Goal: Task Accomplishment & Management: Use online tool/utility

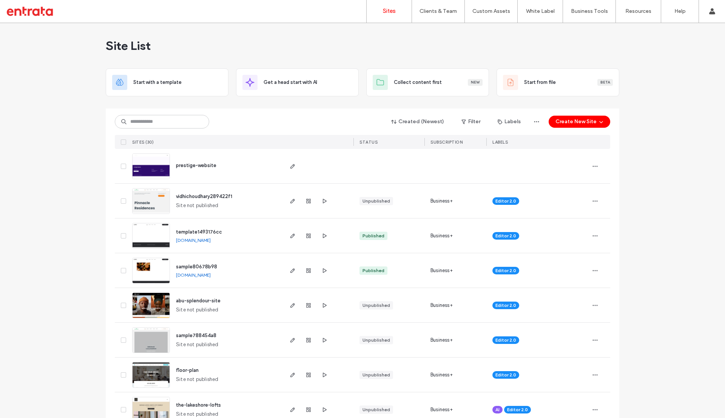
click at [476, 47] on div "Site List" at bounding box center [363, 45] width 514 height 45
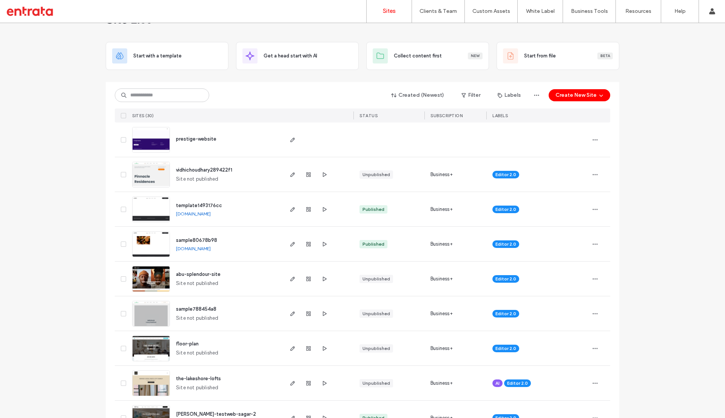
scroll to position [28, 0]
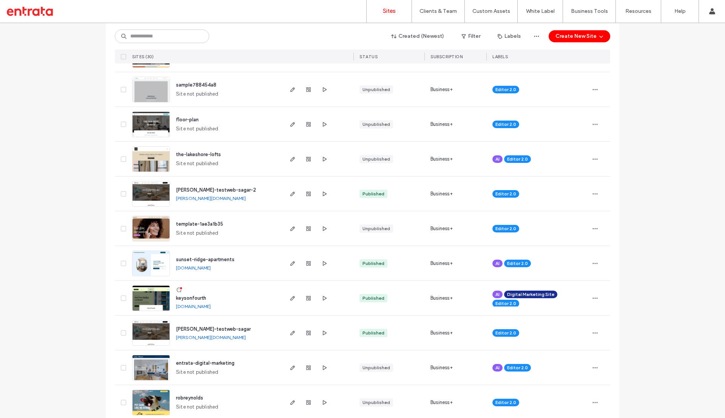
scroll to position [252, 0]
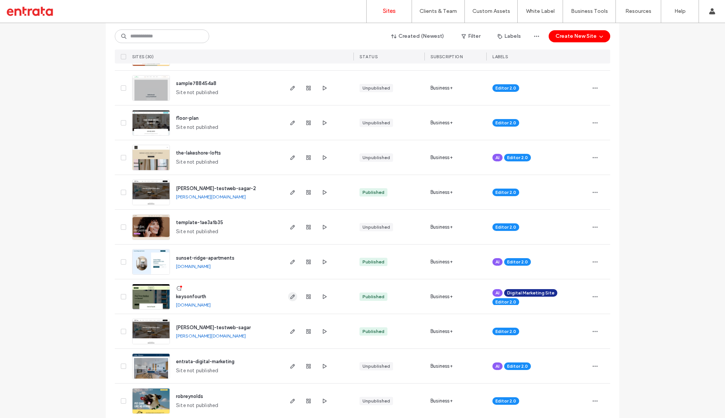
click at [290, 295] on icon "button" at bounding box center [293, 296] width 6 height 6
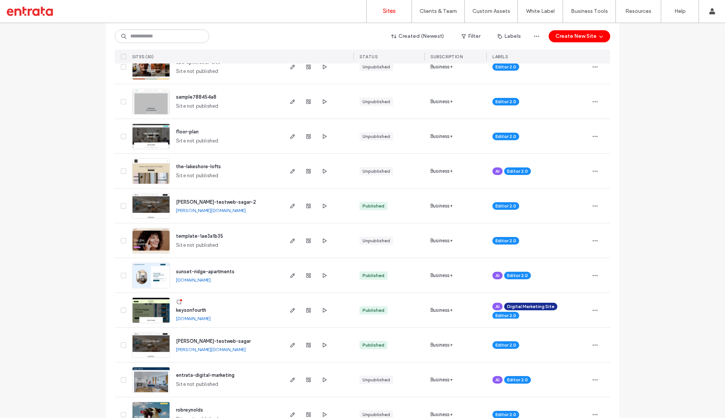
click at [194, 279] on link "sunset-ridge-apartments.multiscreensite.com" at bounding box center [193, 280] width 35 height 6
click at [41, 13] on div at bounding box center [49, 11] width 86 height 12
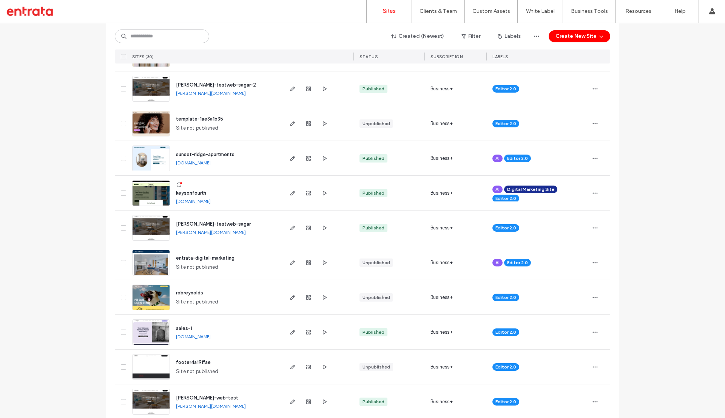
scroll to position [364, 0]
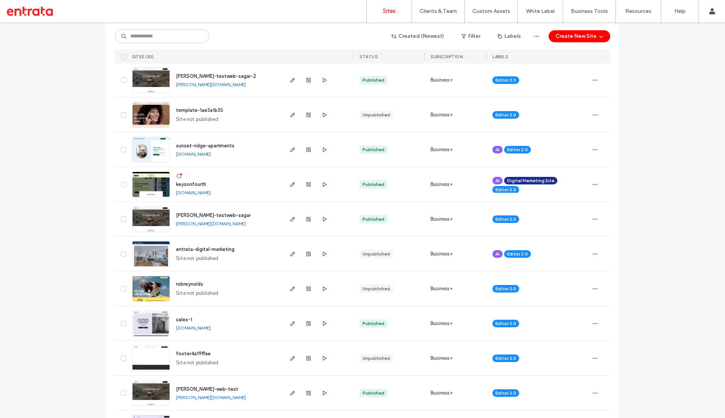
click at [194, 190] on link "keysonfourth.multiscreensite.com" at bounding box center [193, 193] width 35 height 6
click at [435, 29] on label "Client Management" at bounding box center [440, 31] width 44 height 6
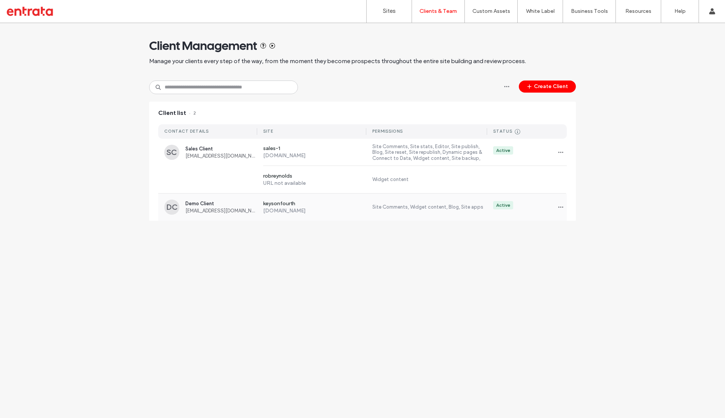
click at [200, 205] on span "Demo Client" at bounding box center [221, 204] width 72 height 6
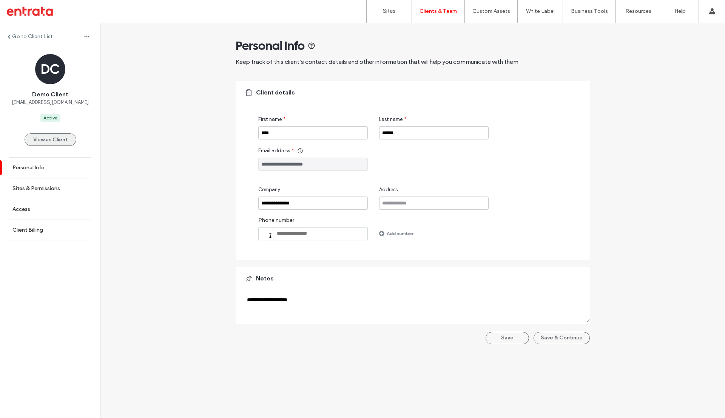
click at [54, 140] on button "View as Client" at bounding box center [51, 139] width 52 height 12
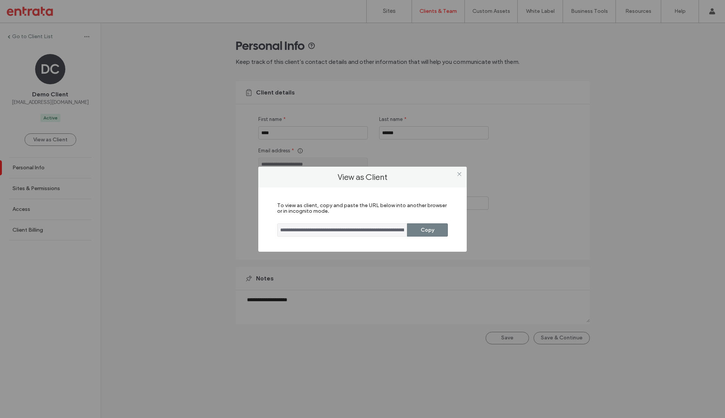
click at [433, 228] on button "Copy" at bounding box center [427, 229] width 41 height 13
click at [458, 174] on icon at bounding box center [460, 174] width 6 height 6
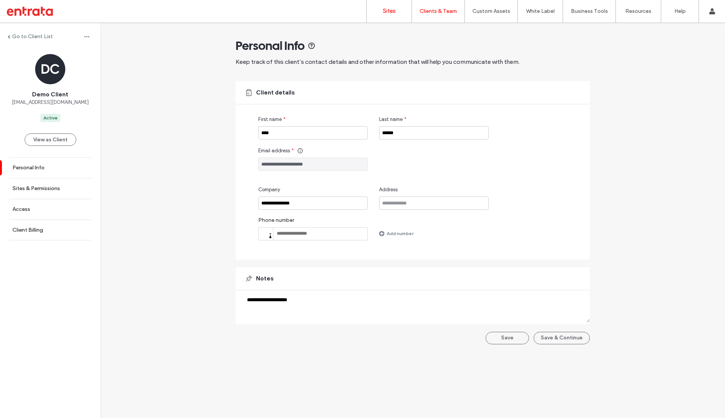
click at [392, 8] on label "Sites" at bounding box center [389, 11] width 13 height 6
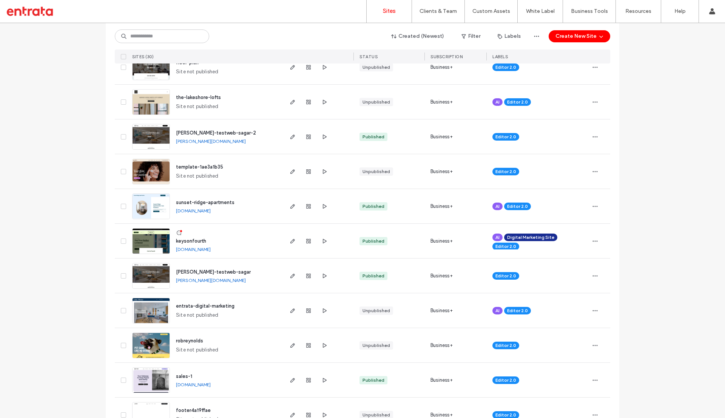
scroll to position [316, 0]
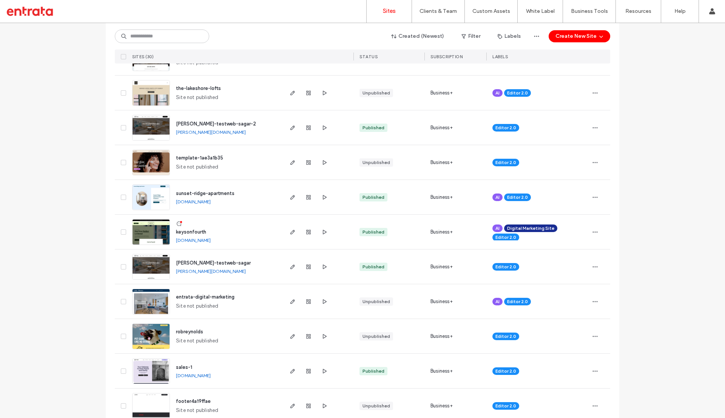
click at [200, 239] on link "[DOMAIN_NAME]" at bounding box center [193, 240] width 35 height 6
click at [291, 231] on use "button" at bounding box center [292, 232] width 5 height 5
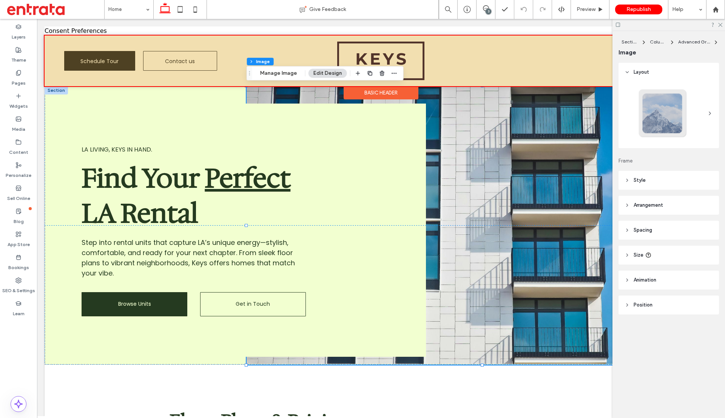
click at [515, 69] on div at bounding box center [381, 61] width 673 height 51
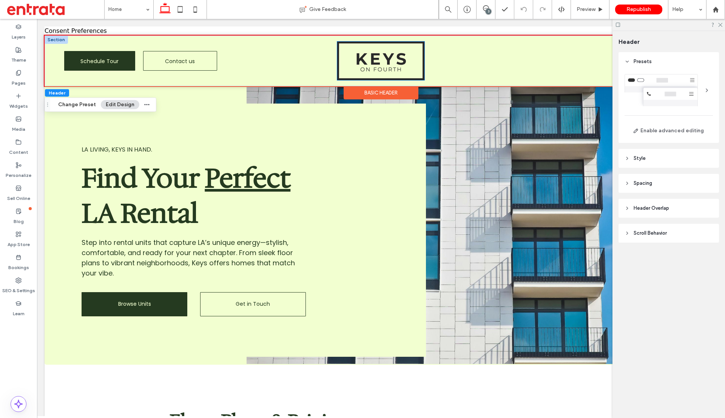
drag, startPoint x: 412, startPoint y: 60, endPoint x: 449, endPoint y: 64, distance: 36.8
click at [465, 64] on div at bounding box center [380, 60] width 215 height 43
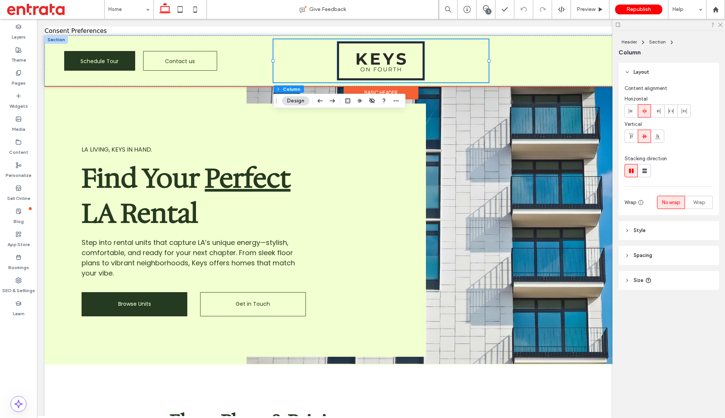
drag, startPoint x: 411, startPoint y: 64, endPoint x: 416, endPoint y: 65, distance: 4.5
drag, startPoint x: 416, startPoint y: 65, endPoint x: 196, endPoint y: 59, distance: 220.3
click at [168, 59] on span "Contact us" at bounding box center [180, 61] width 30 height 20
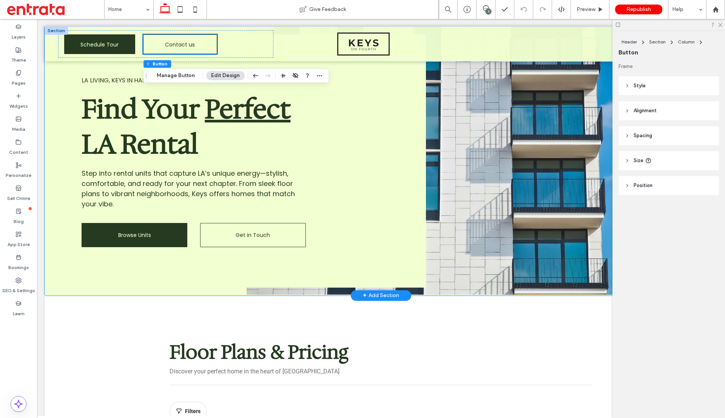
scroll to position [68, 0]
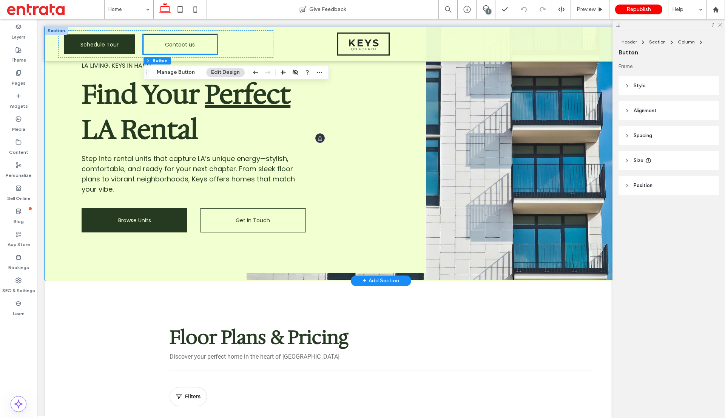
click at [240, 113] on h1 "Find Your Perfect LA Rental" at bounding box center [205, 112] width 247 height 70
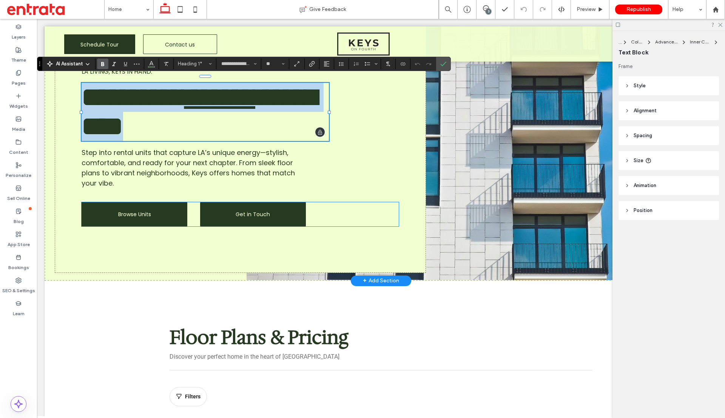
click at [249, 218] on span "Get in Touch" at bounding box center [253, 214] width 34 height 8
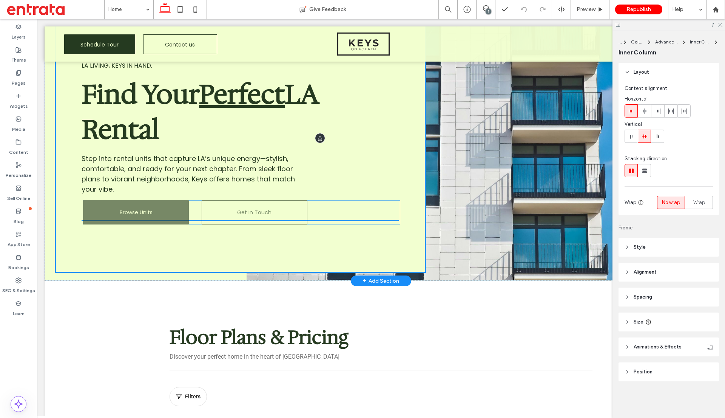
drag, startPoint x: 268, startPoint y: 222, endPoint x: 271, endPoint y: 235, distance: 12.8
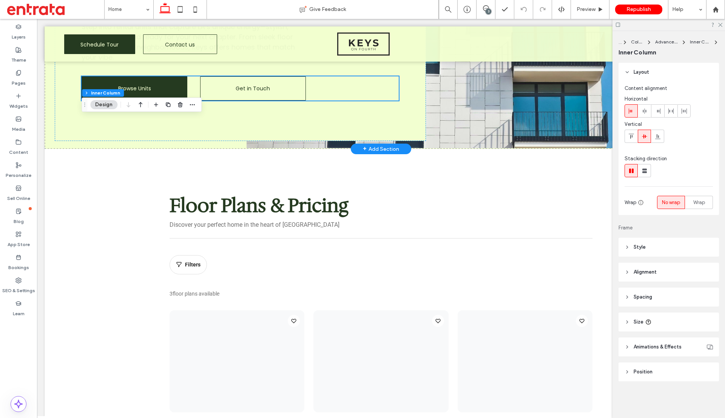
scroll to position [312, 0]
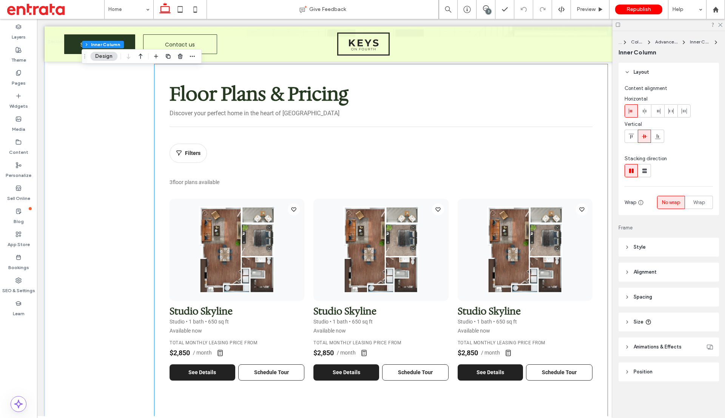
click at [157, 158] on div "Floor Plans & Pricing Discover your perfect home in the heart of [GEOGRAPHIC_DA…" at bounding box center [380, 420] width 453 height 712
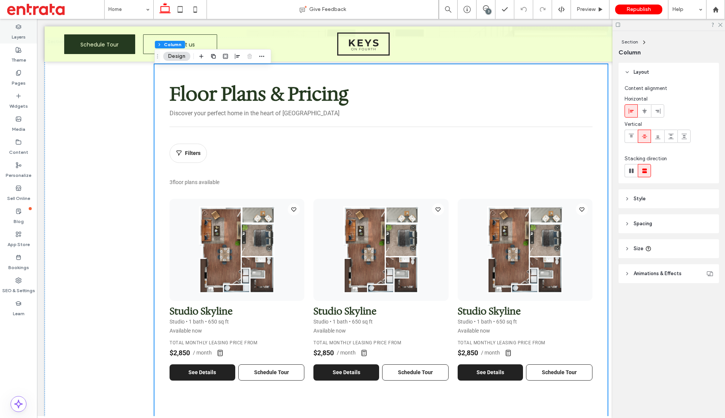
click at [20, 32] on label "Layers" at bounding box center [19, 35] width 14 height 11
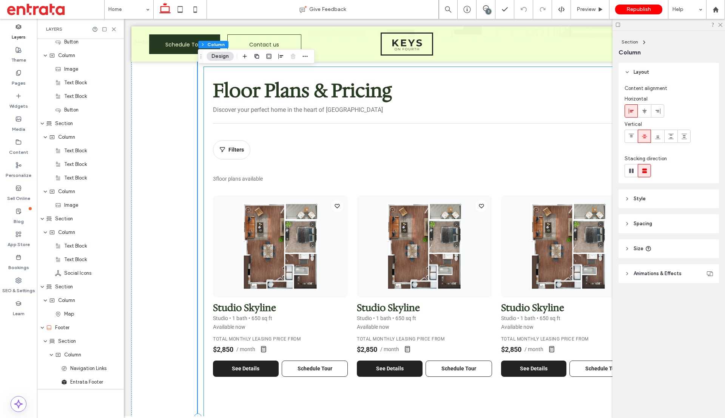
scroll to position [738, 0]
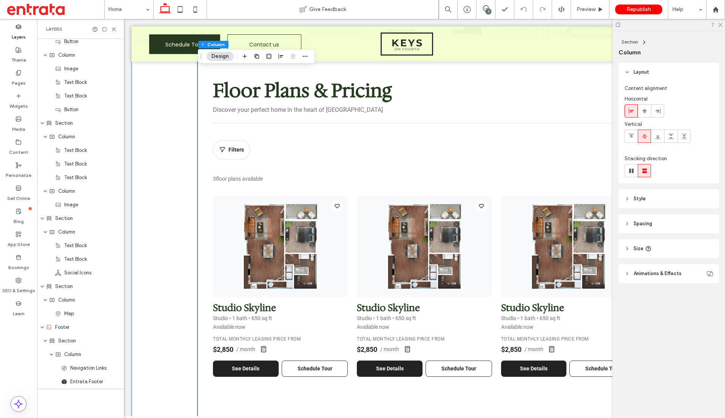
click at [181, 151] on div "Floor Plans & Pricing Discover your perfect home in the heart of [GEOGRAPHIC_DA…" at bounding box center [424, 416] width 586 height 759
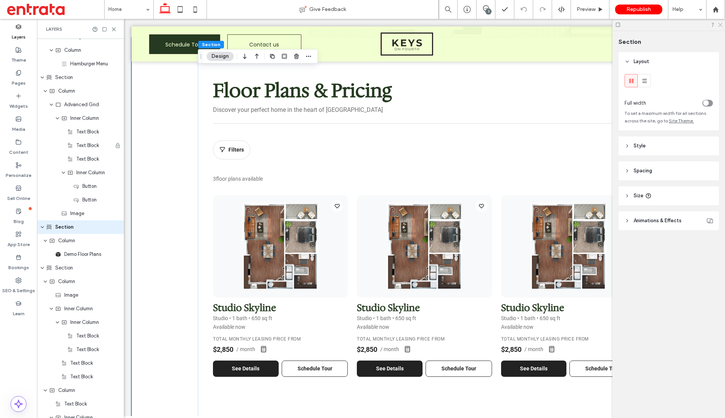
scroll to position [102, 0]
click at [720, 23] on icon at bounding box center [720, 24] width 5 height 5
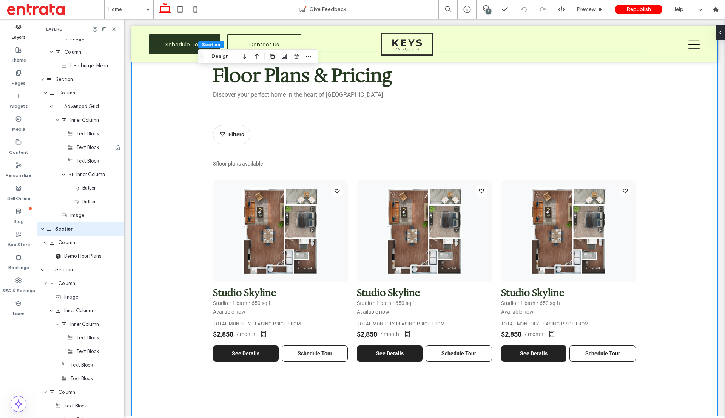
scroll to position [327, 0]
click at [688, 120] on div "Floor Plans & Pricing Discover your perfect home in the heart of [GEOGRAPHIC_DA…" at bounding box center [424, 401] width 586 height 759
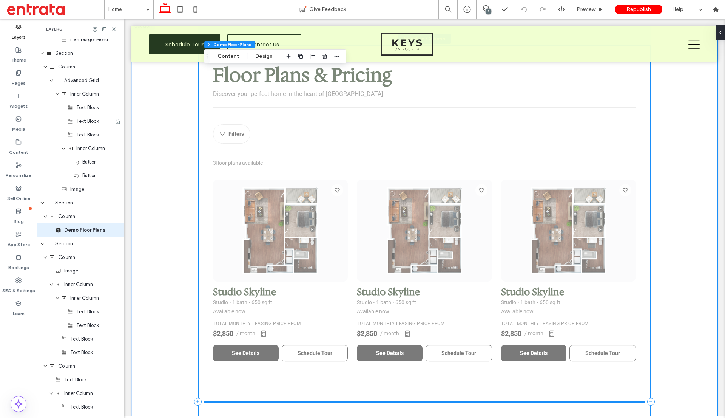
scroll to position [130, 0]
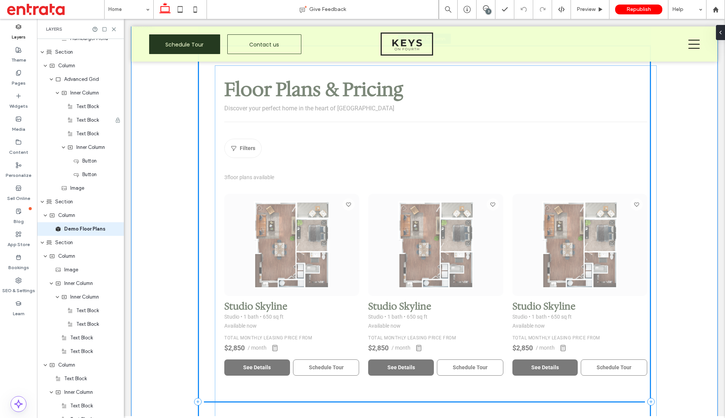
drag, startPoint x: 278, startPoint y: 149, endPoint x: 284, endPoint y: 157, distance: 10.6
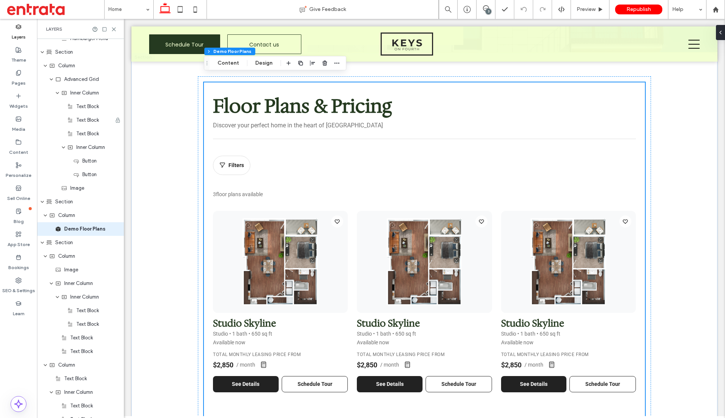
scroll to position [294, 0]
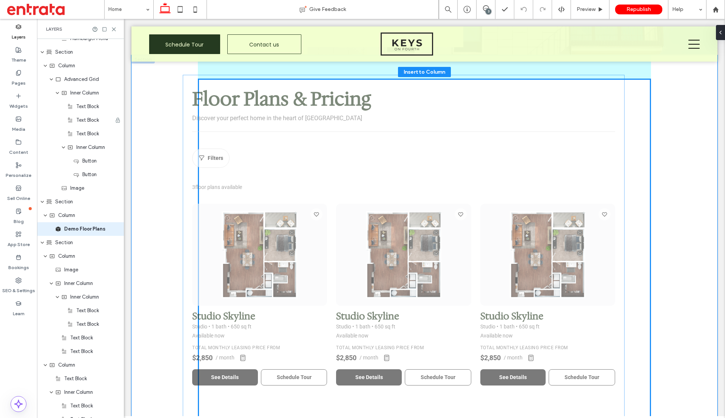
drag, startPoint x: 334, startPoint y: 152, endPoint x: 326, endPoint y: 154, distance: 8.4
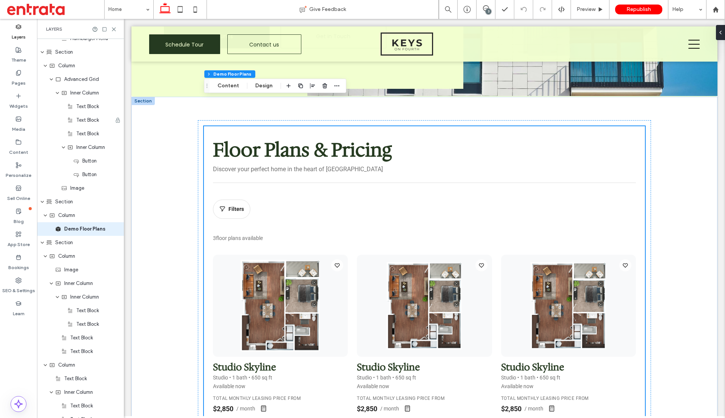
scroll to position [247, 0]
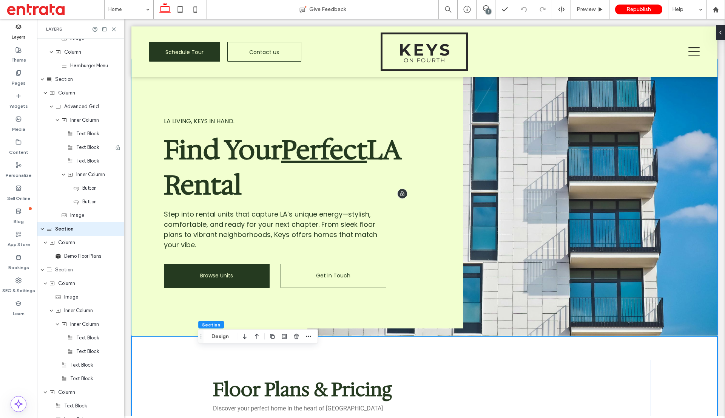
scroll to position [0, 0]
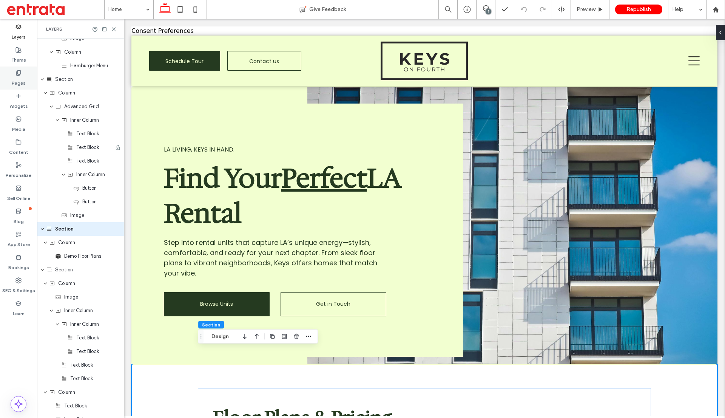
click at [19, 87] on div "Pages" at bounding box center [18, 77] width 37 height 23
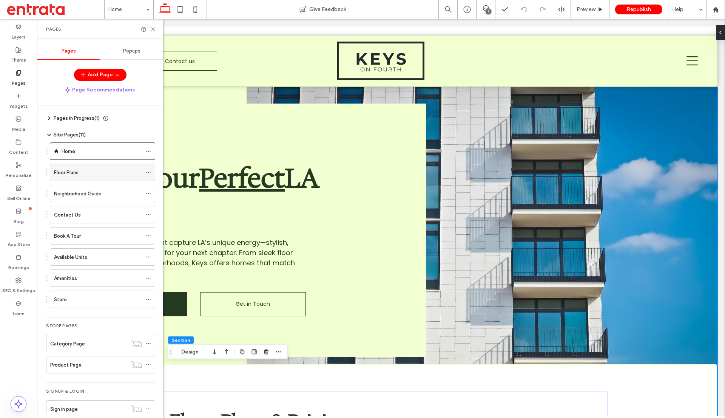
click at [94, 173] on div "Floor Plans" at bounding box center [98, 172] width 88 height 8
click at [94, 148] on div "Home" at bounding box center [102, 151] width 80 height 8
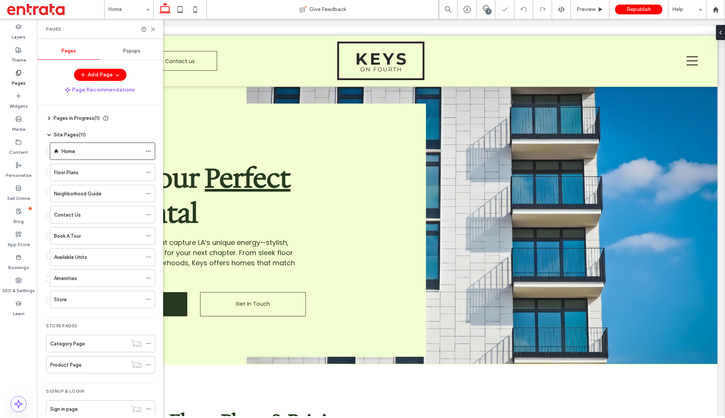
click at [242, 131] on div "LA Living, Keys in Hand. Find Your Perfect LA Rental Step into rental units tha…" at bounding box center [240, 229] width 371 height 253
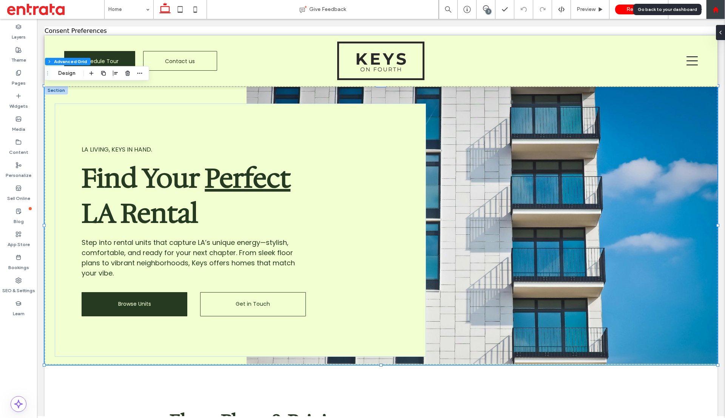
click at [719, 13] on div at bounding box center [715, 9] width 19 height 19
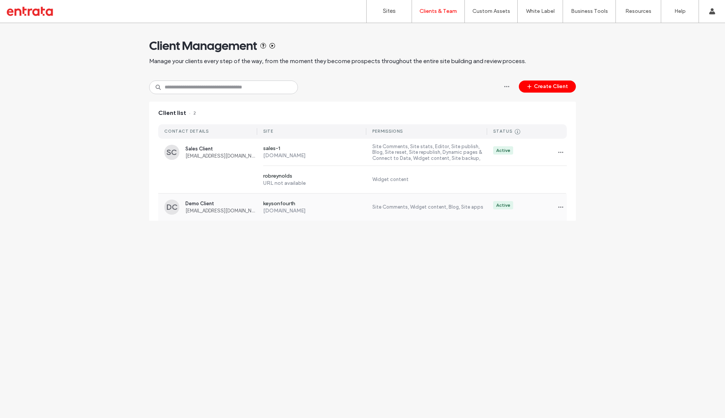
click at [209, 201] on span "Demo Client" at bounding box center [221, 204] width 72 height 6
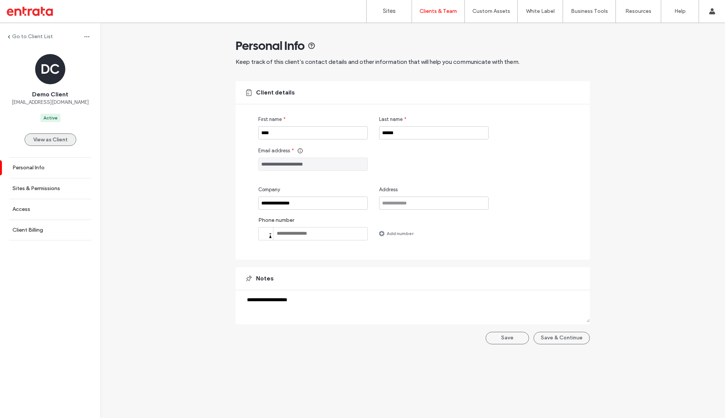
click at [52, 142] on button "View as Client" at bounding box center [51, 139] width 52 height 12
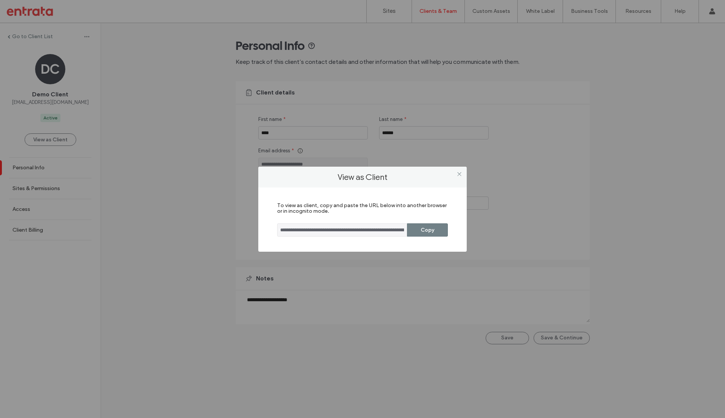
click at [424, 227] on button "Copy" at bounding box center [427, 229] width 41 height 13
click at [458, 173] on use at bounding box center [459, 174] width 4 height 4
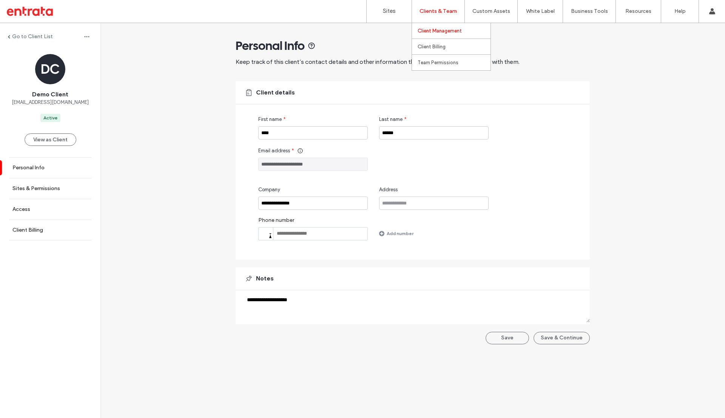
click at [444, 35] on link "Client Management" at bounding box center [454, 30] width 73 height 15
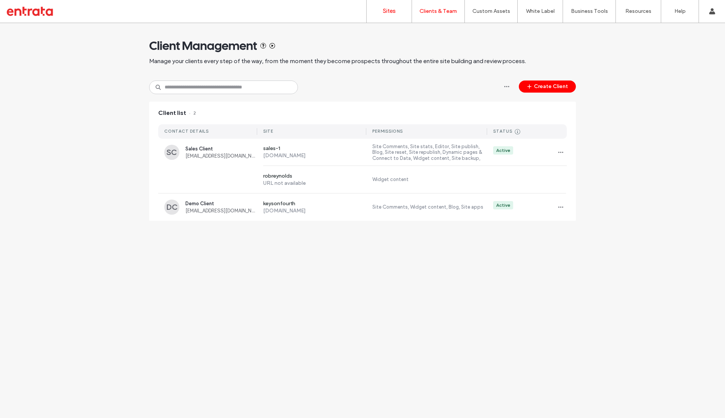
click at [384, 14] on label "Sites" at bounding box center [389, 11] width 13 height 6
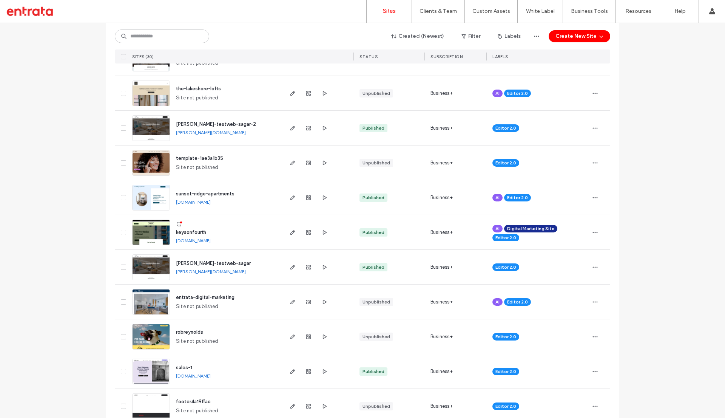
scroll to position [324, 0]
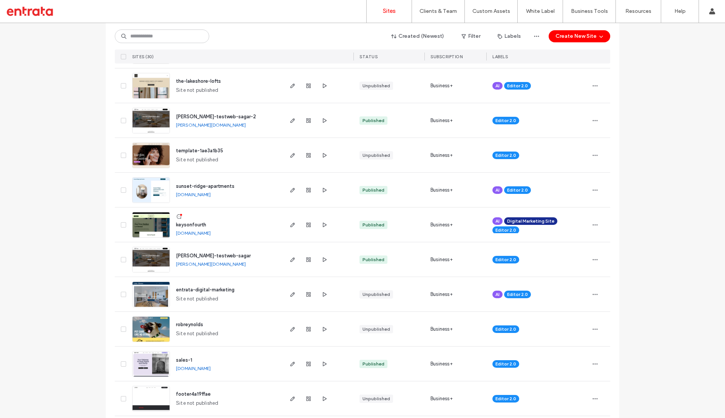
click at [204, 233] on link "keysonfourth.multiscreensite.com" at bounding box center [193, 233] width 35 height 6
click at [294, 225] on span "button" at bounding box center [292, 224] width 9 height 9
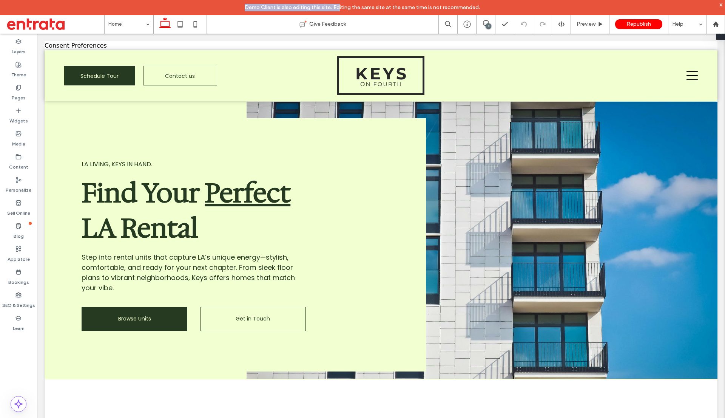
drag, startPoint x: 0, startPoint y: 0, endPoint x: 340, endPoint y: 6, distance: 339.6
click at [340, 6] on div "Demo Client is also editing this site. Editing the same site at the same time i…" at bounding box center [362, 7] width 725 height 15
click at [340, 6] on span "Demo Client is also editing this site. Editing the same site at the same time i…" at bounding box center [363, 8] width 236 height 8
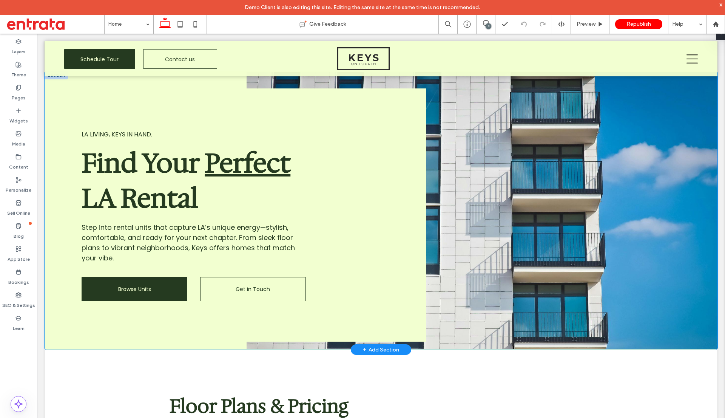
scroll to position [12, 0]
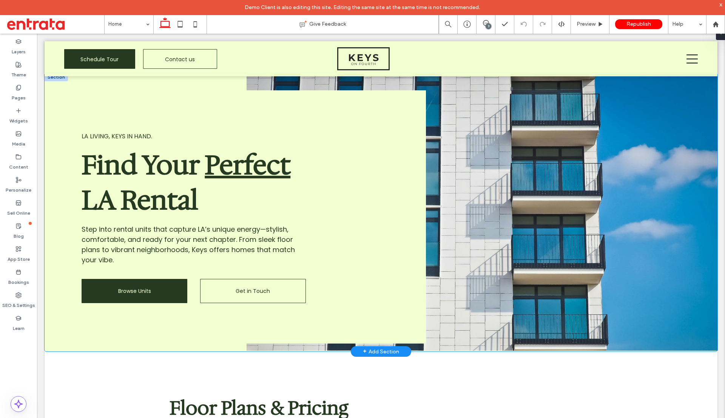
click at [218, 244] on div "Step into rental units that capture LA’s unique energy—stylish, comfortable, an…" at bounding box center [197, 244] width 230 height 41
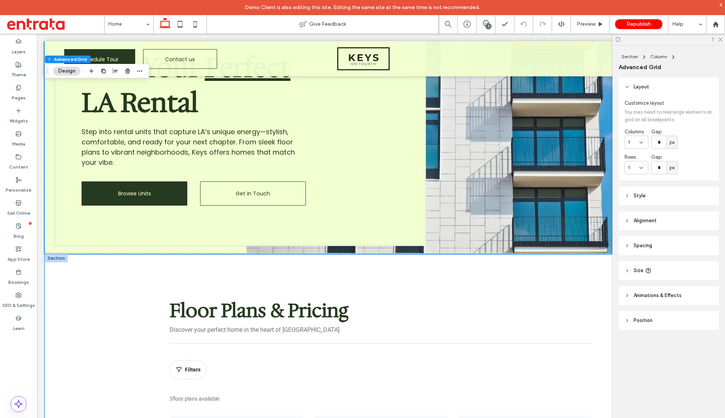
scroll to position [114, 0]
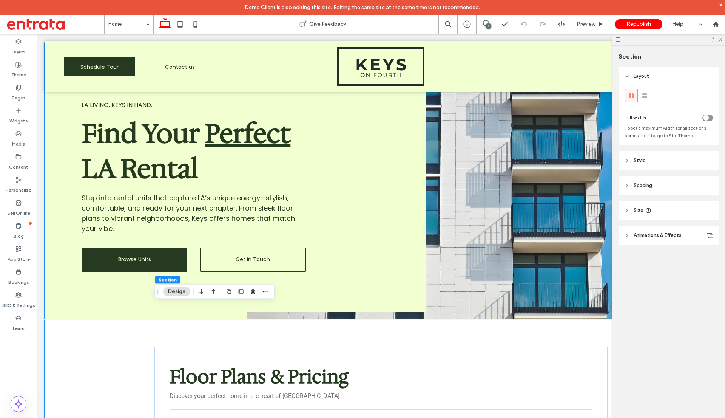
scroll to position [0, 0]
